Goal: Use online tool/utility: Utilize a website feature to perform a specific function

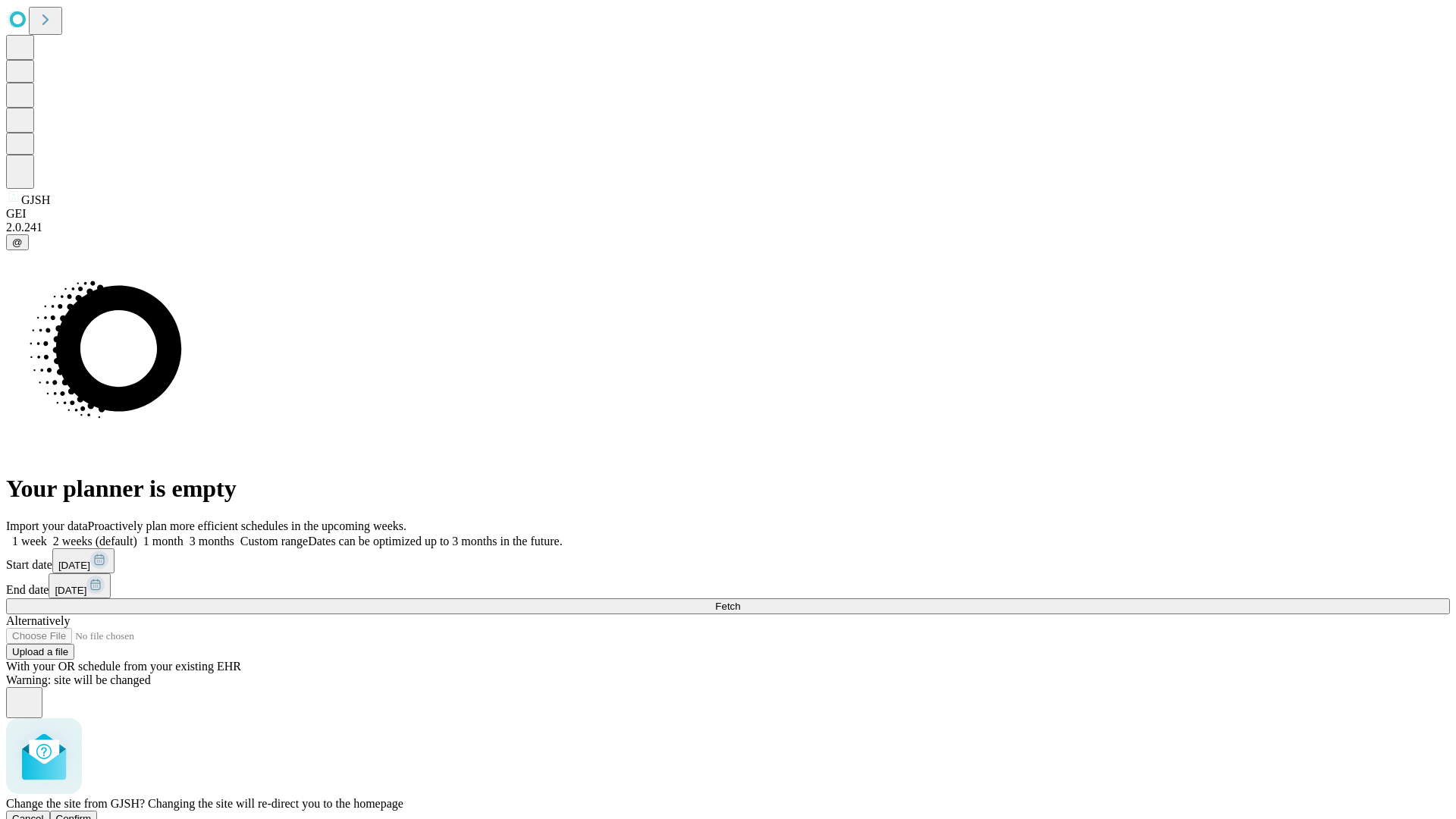
click at [92, 814] on span "Confirm" at bounding box center [74, 819] width 36 height 12
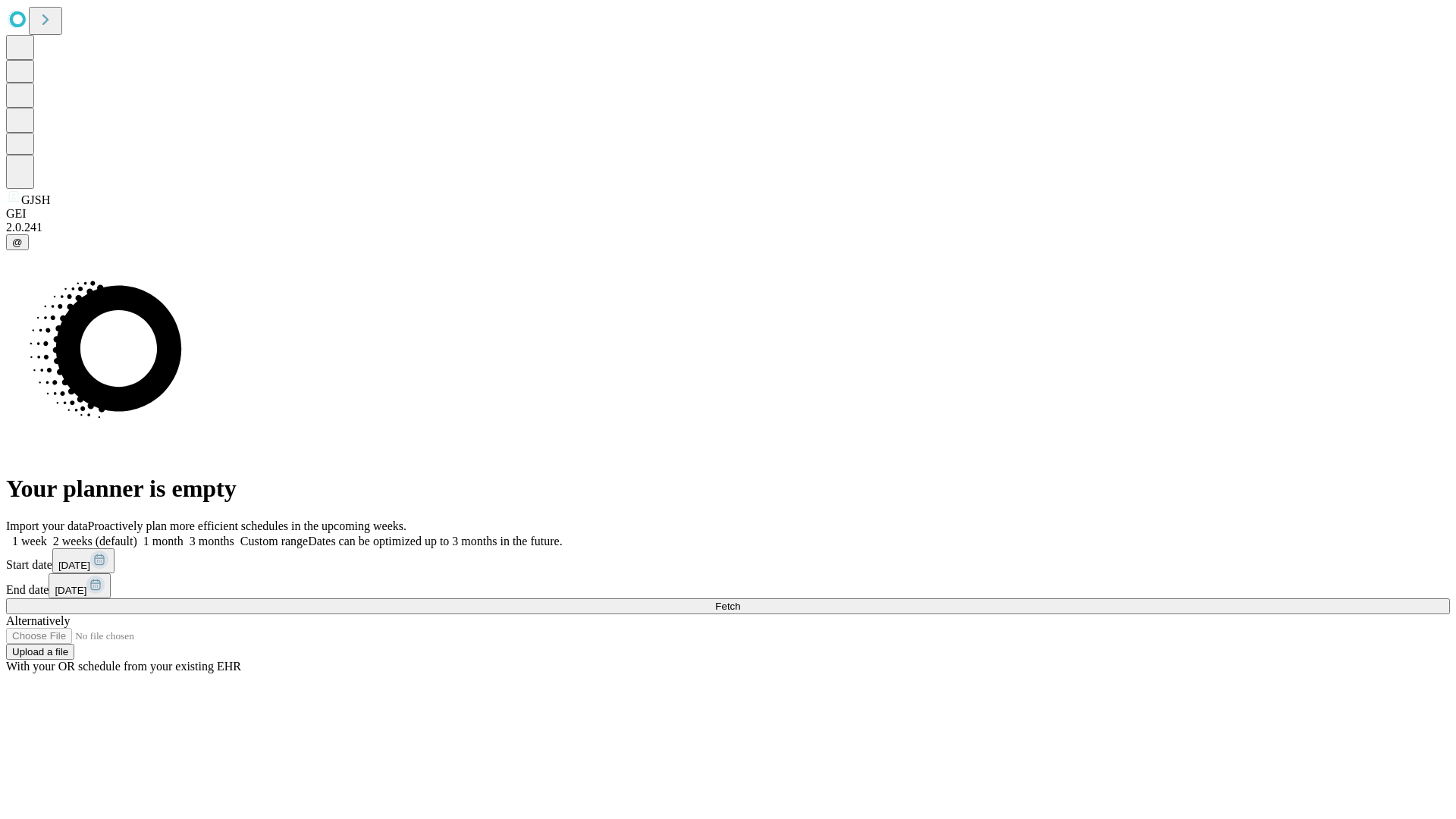
click at [47, 535] on label "1 week" at bounding box center [27, 541] width 41 height 13
click at [740, 601] on span "Fetch" at bounding box center [728, 606] width 25 height 12
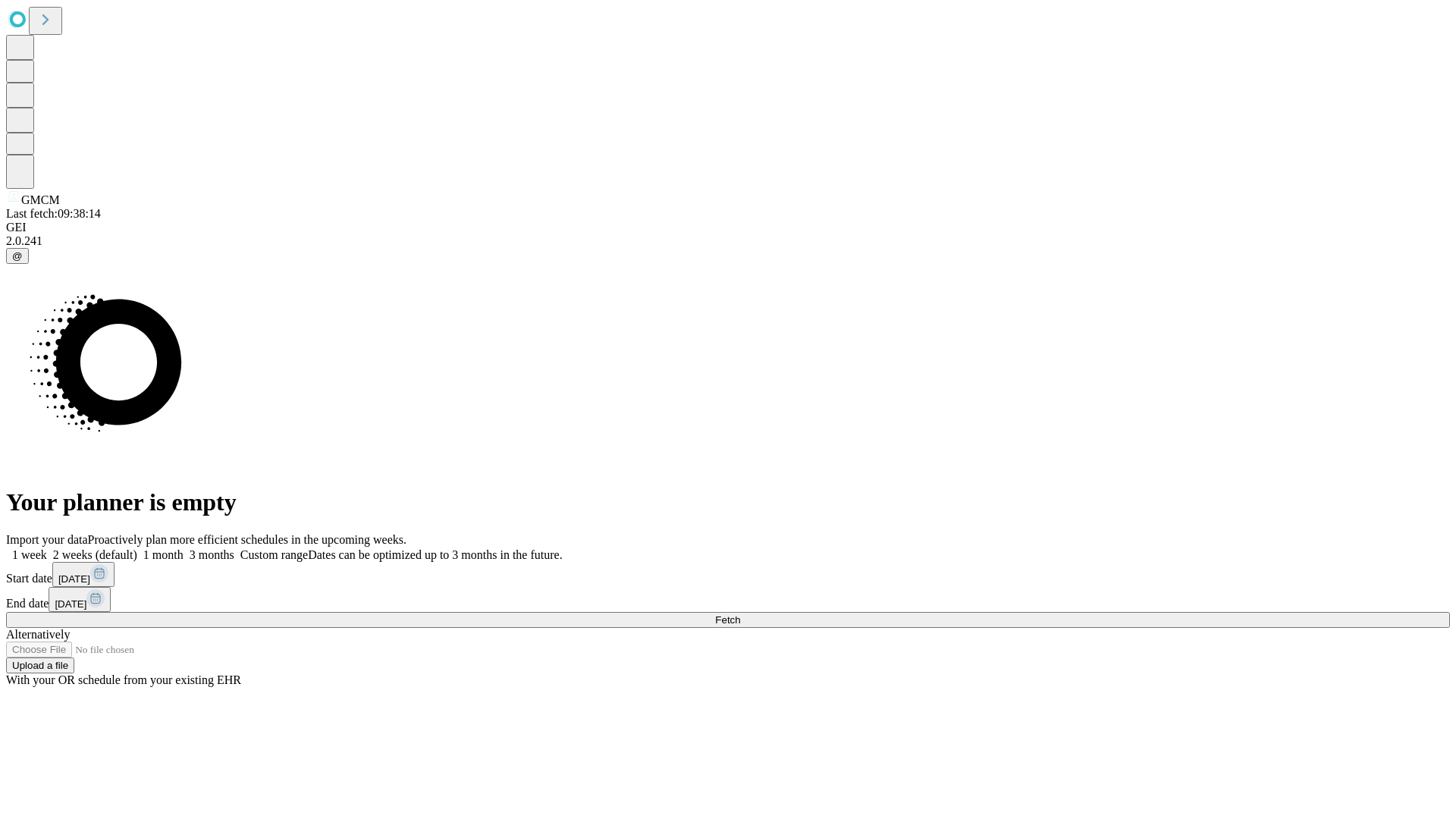
click at [47, 548] on label "1 week" at bounding box center [27, 555] width 41 height 13
click at [740, 614] on span "Fetch" at bounding box center [728, 620] width 25 height 12
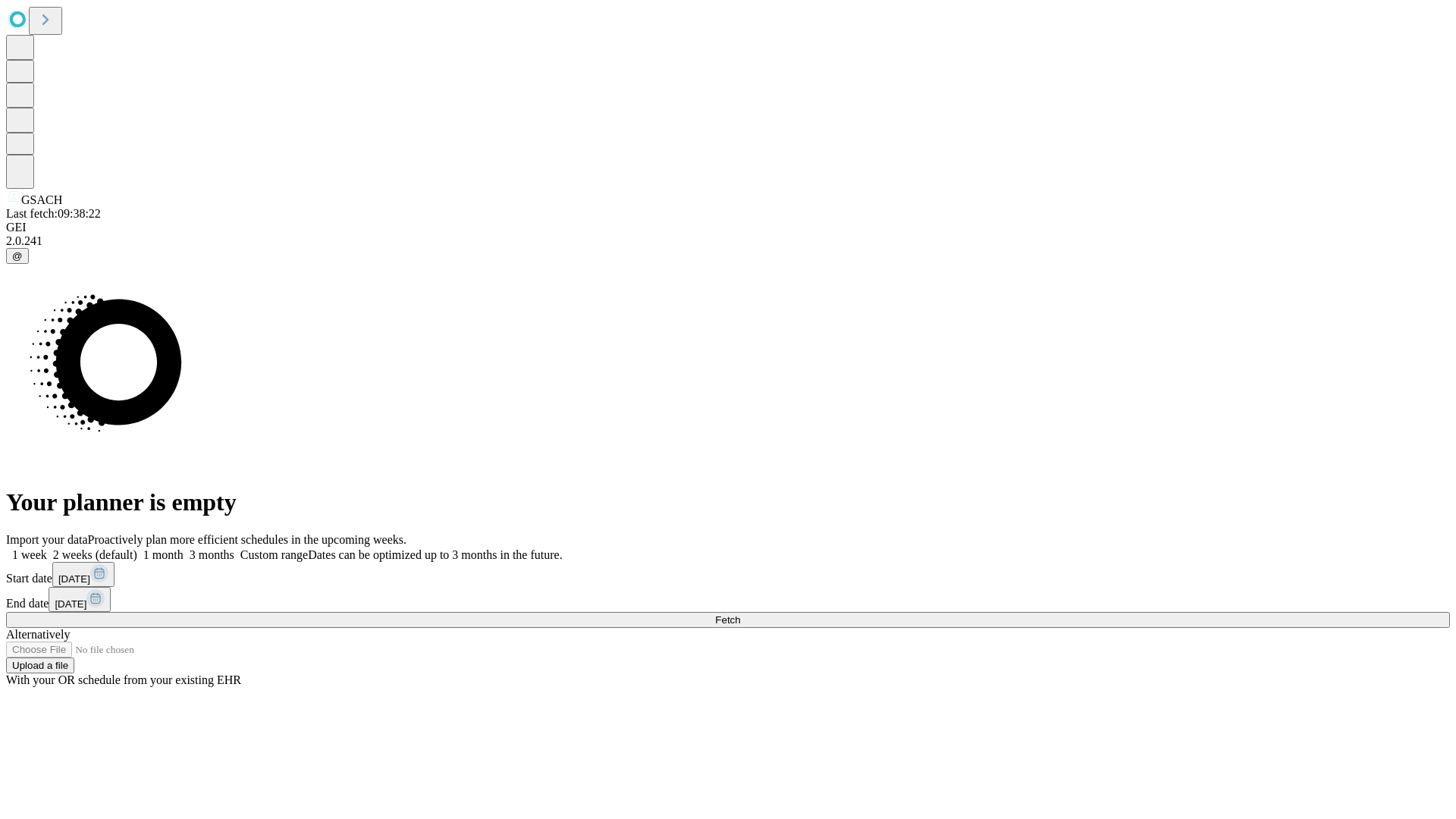
click at [47, 548] on label "1 week" at bounding box center [27, 555] width 41 height 13
click at [740, 614] on span "Fetch" at bounding box center [728, 620] width 25 height 12
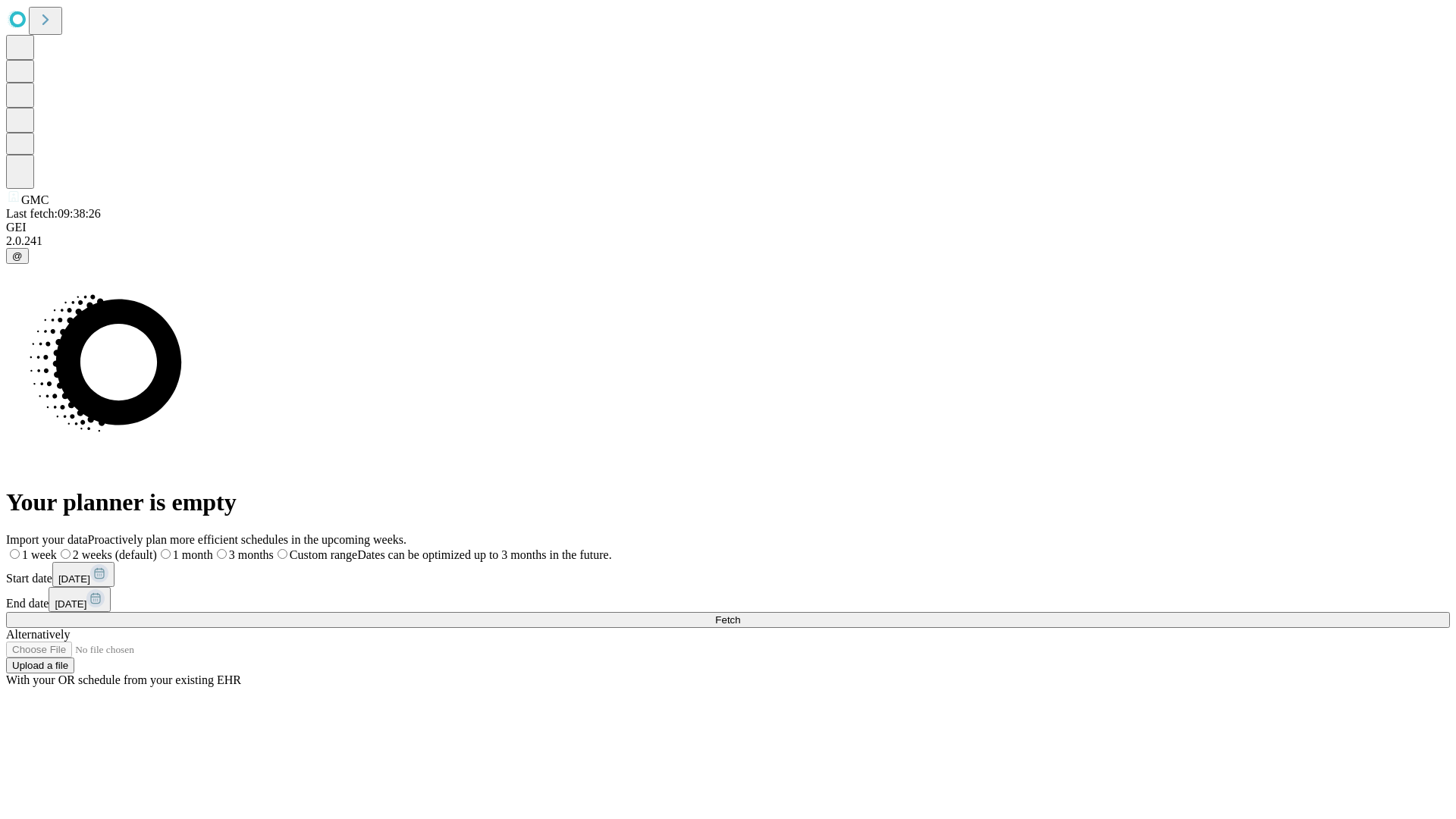
click at [57, 548] on label "1 week" at bounding box center [31, 555] width 51 height 13
click at [740, 614] on span "Fetch" at bounding box center [728, 620] width 25 height 12
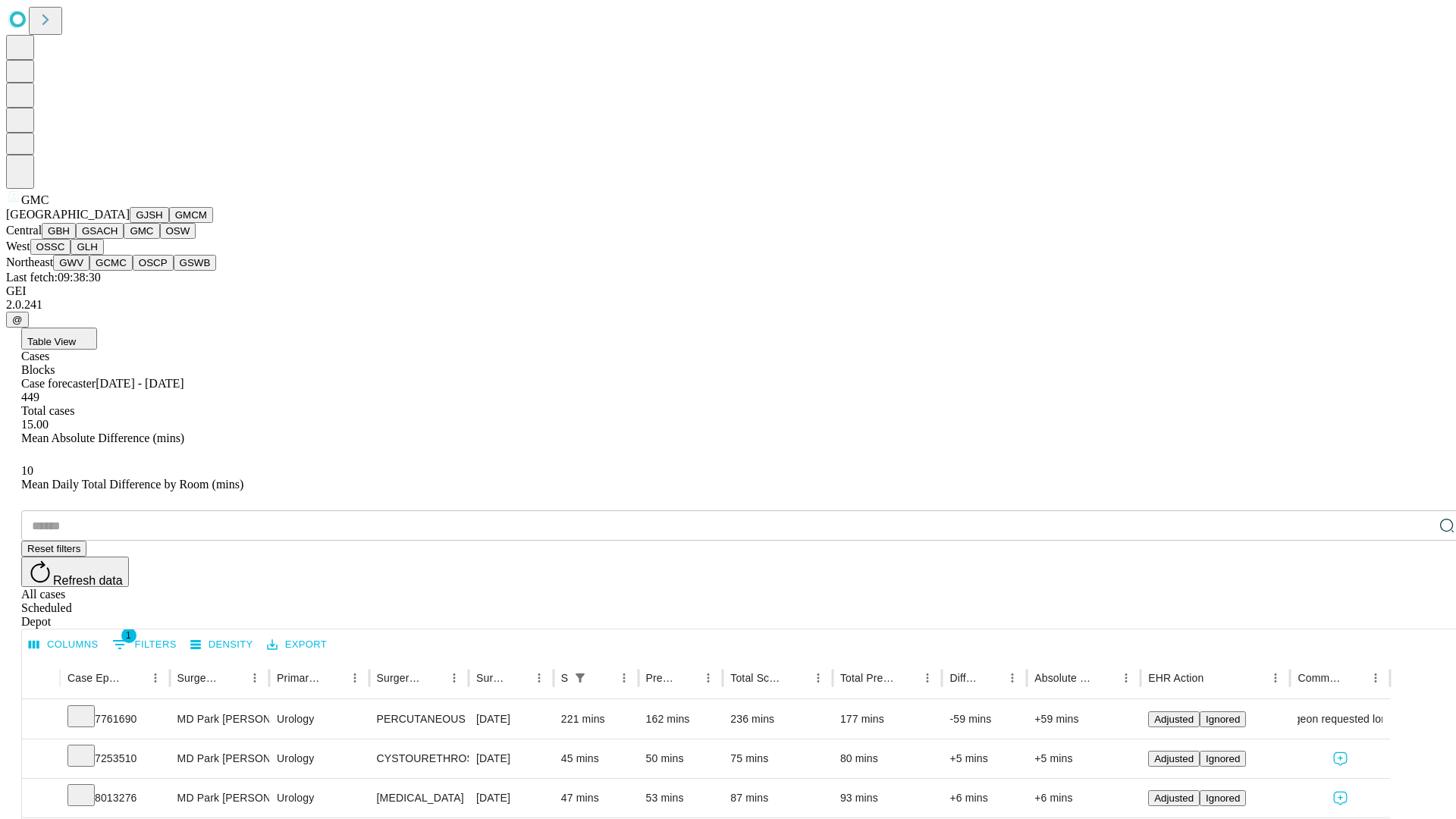
click at [160, 239] on button "OSW" at bounding box center [178, 231] width 37 height 16
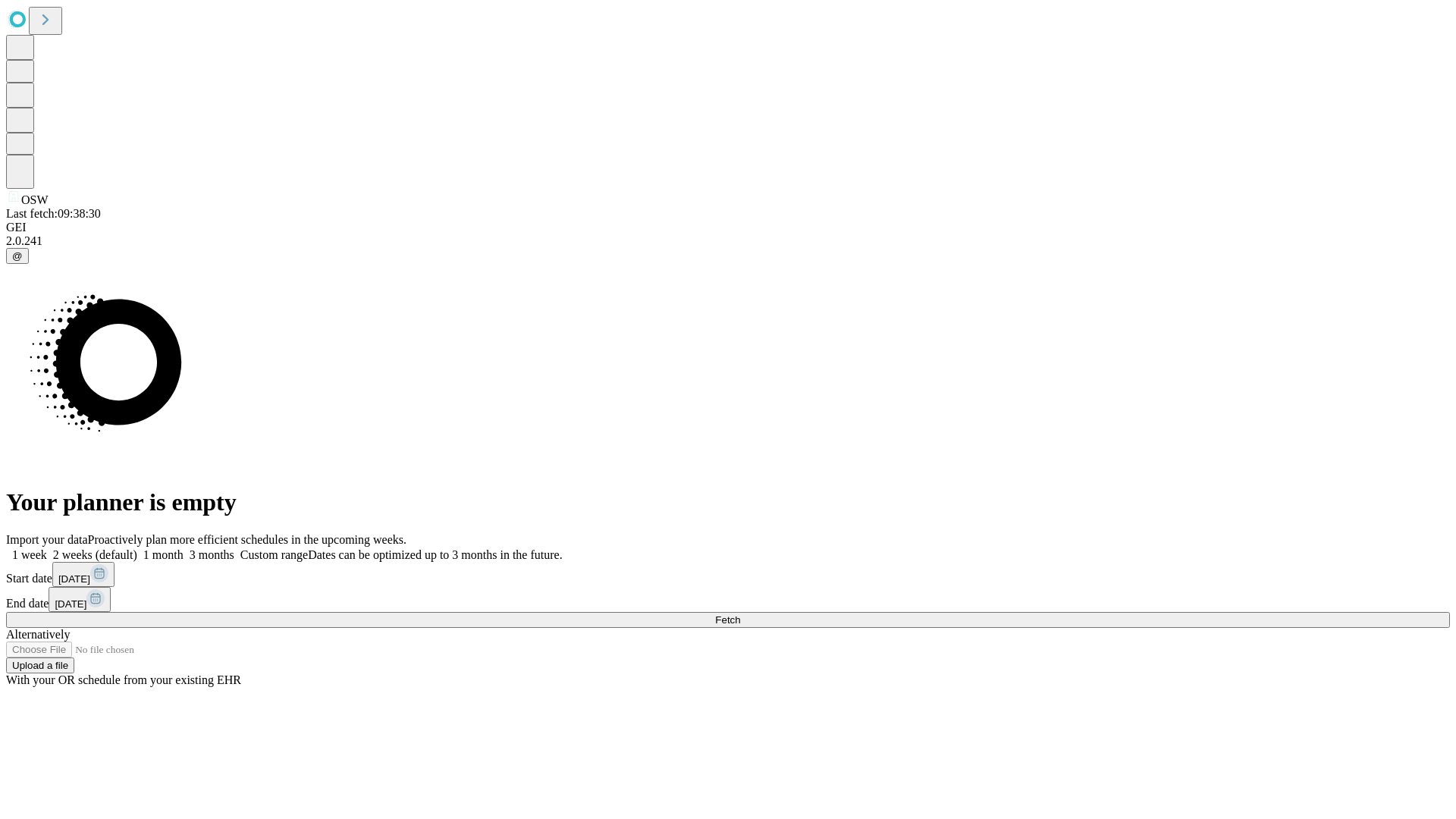
click at [47, 548] on label "1 week" at bounding box center [27, 555] width 41 height 13
click at [740, 614] on span "Fetch" at bounding box center [728, 620] width 25 height 12
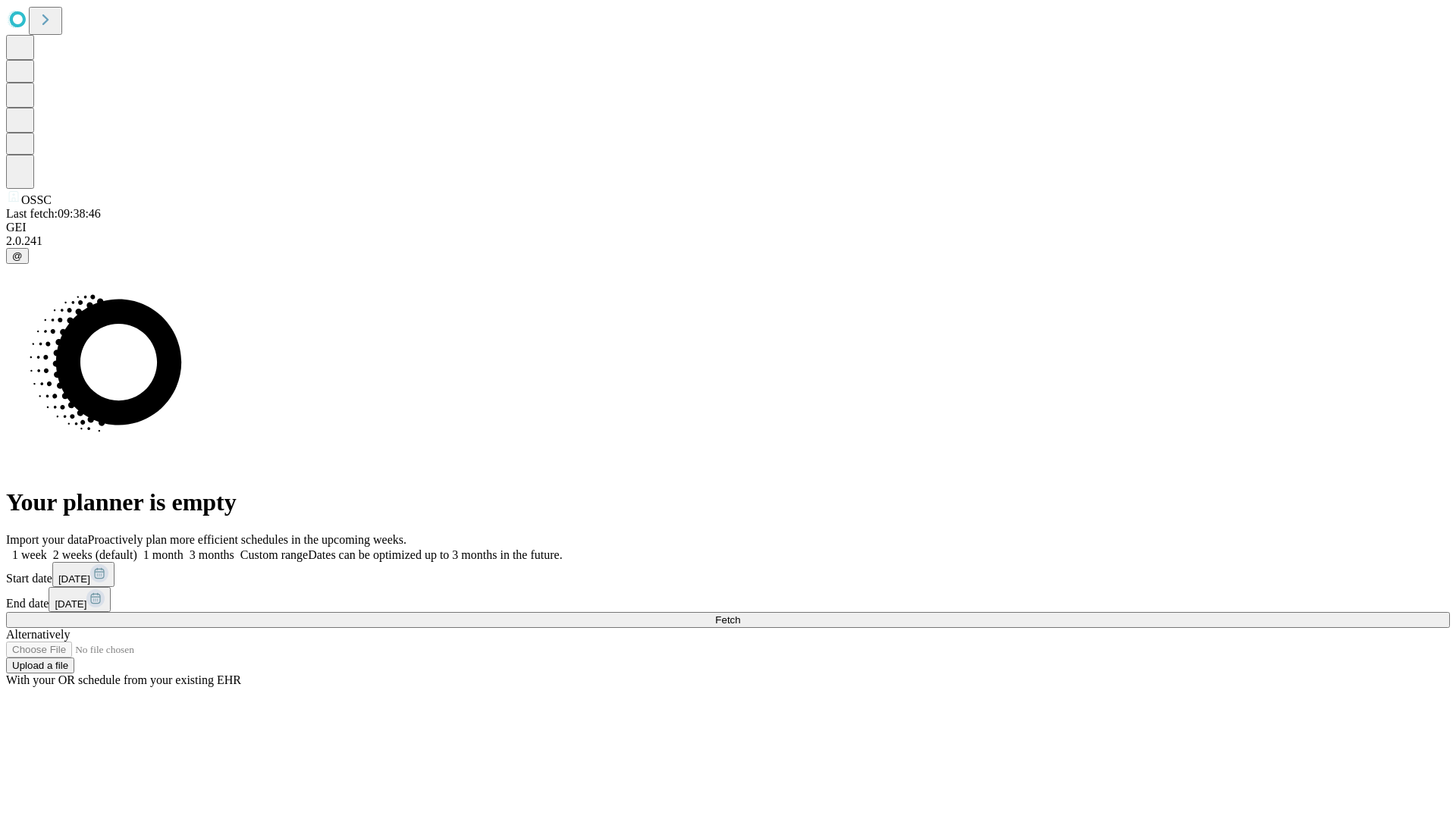
click at [47, 548] on label "1 week" at bounding box center [27, 555] width 41 height 13
click at [740, 614] on span "Fetch" at bounding box center [728, 620] width 25 height 12
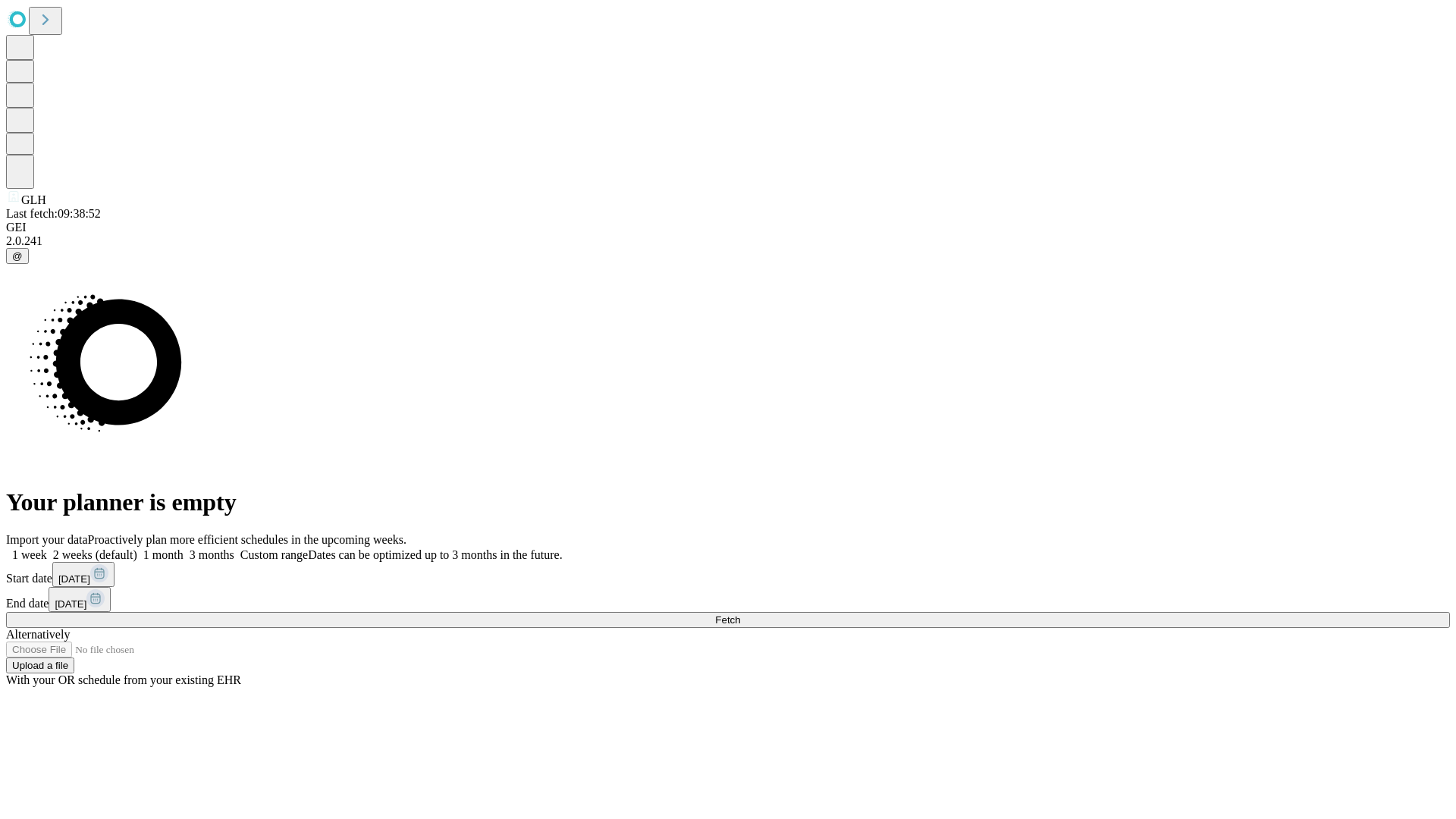
click at [47, 548] on label "1 week" at bounding box center [27, 555] width 41 height 13
click at [740, 614] on span "Fetch" at bounding box center [728, 620] width 25 height 12
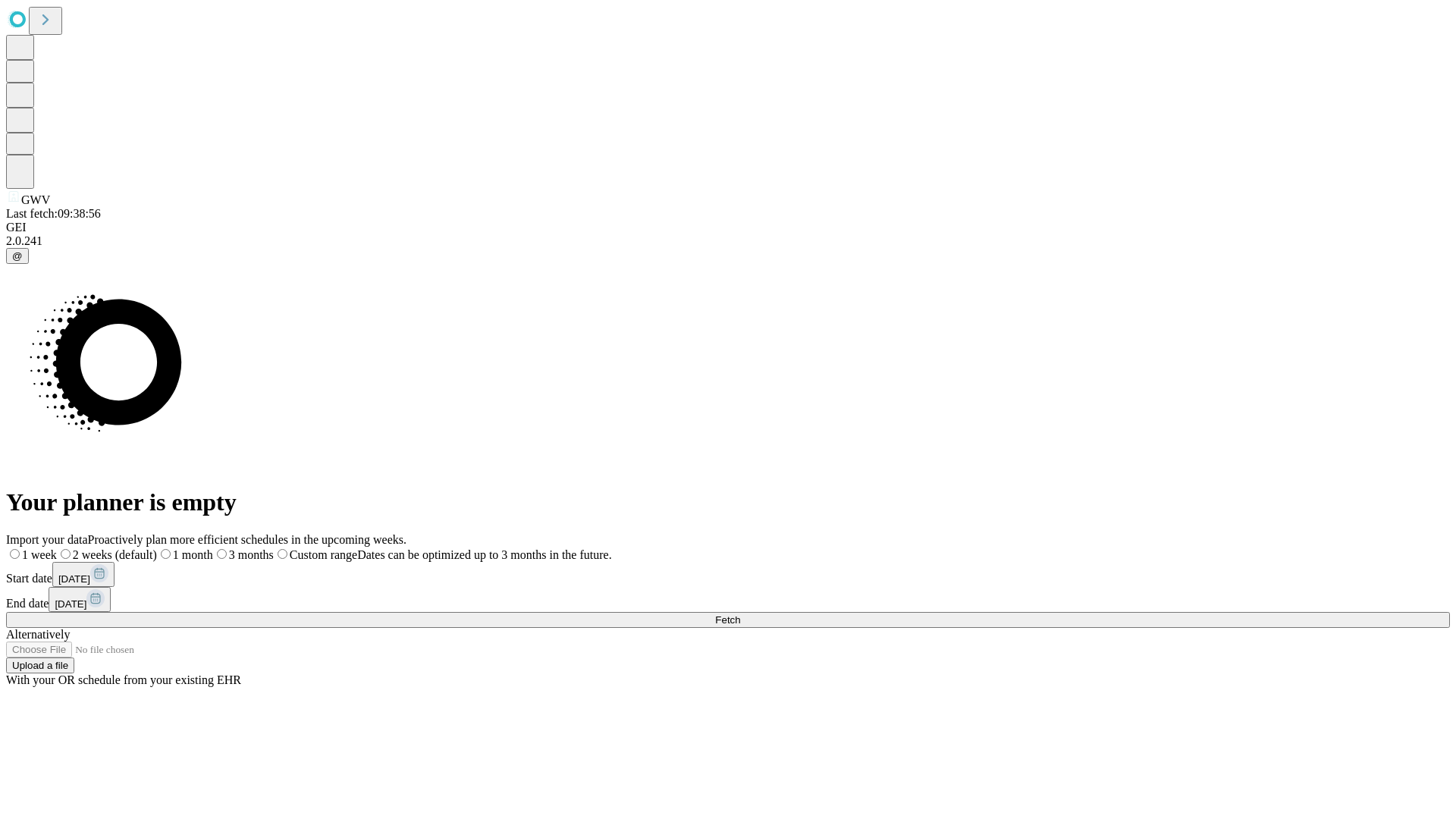
click at [57, 548] on label "1 week" at bounding box center [31, 555] width 51 height 13
click at [740, 614] on span "Fetch" at bounding box center [728, 620] width 25 height 12
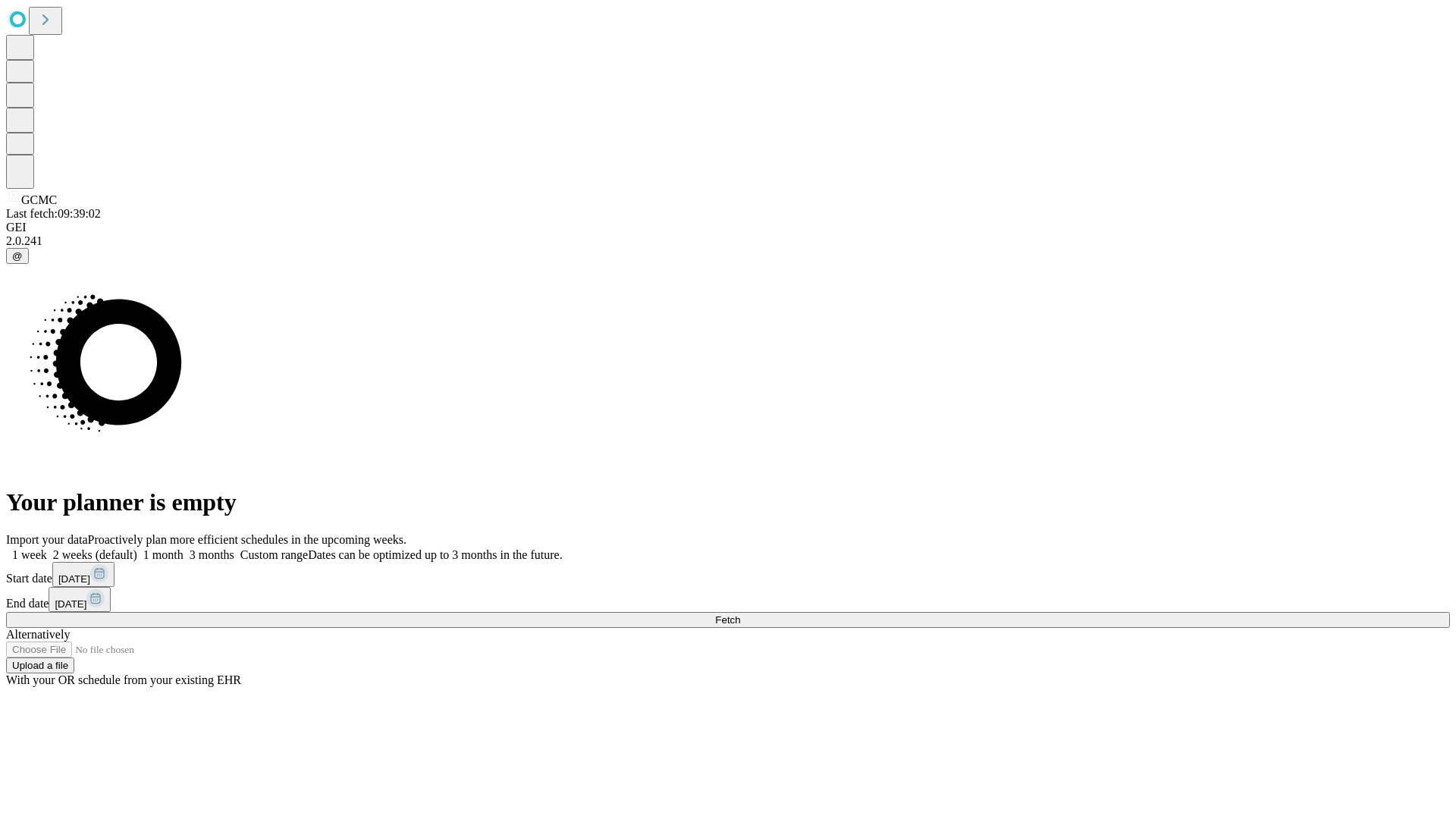
click at [47, 548] on label "1 week" at bounding box center [27, 555] width 41 height 13
click at [740, 614] on span "Fetch" at bounding box center [728, 620] width 25 height 12
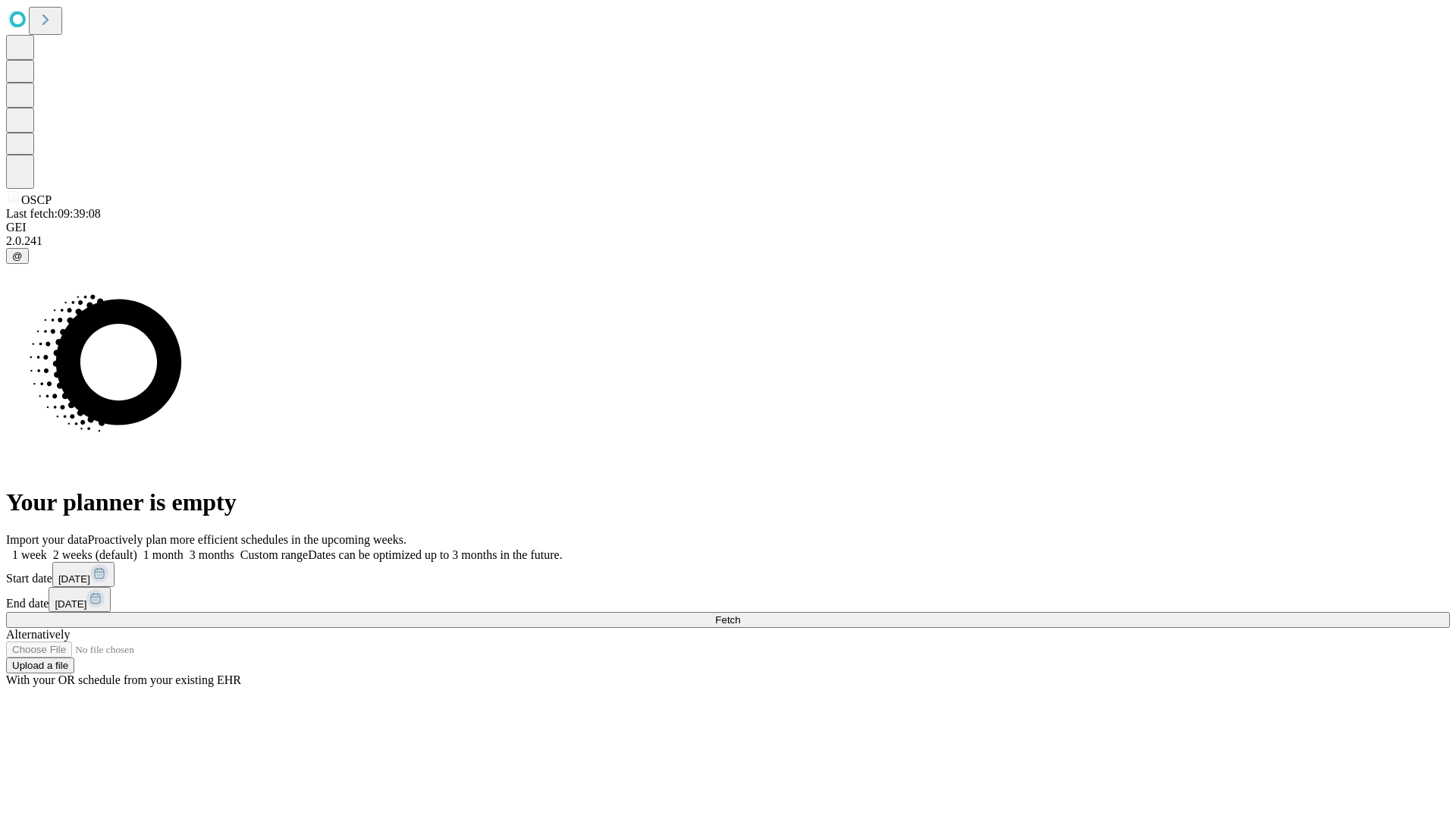
click at [47, 548] on label "1 week" at bounding box center [27, 555] width 41 height 13
click at [740, 614] on span "Fetch" at bounding box center [728, 620] width 25 height 12
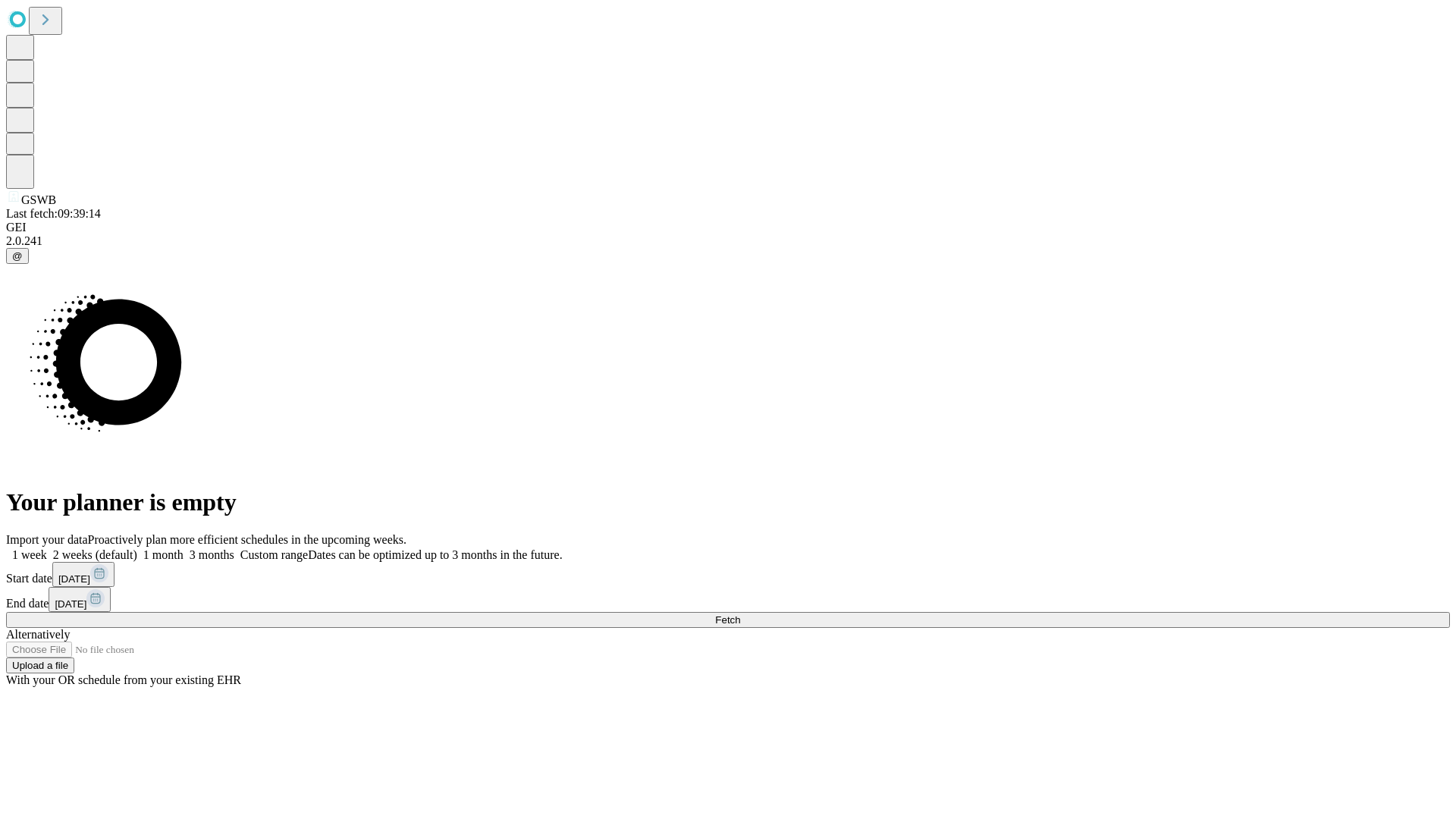
click at [47, 548] on label "1 week" at bounding box center [27, 555] width 41 height 13
click at [740, 614] on span "Fetch" at bounding box center [728, 620] width 25 height 12
